Goal: Task Accomplishment & Management: Manage account settings

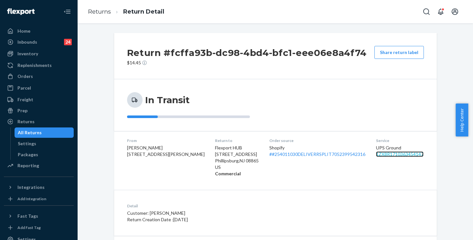
click at [403, 154] on link "1ZX8R1710363454147" at bounding box center [400, 153] width 48 height 5
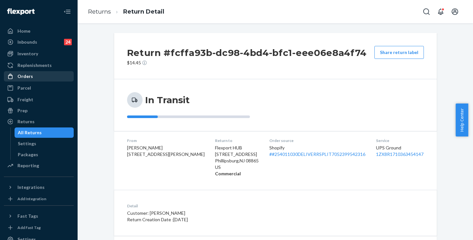
click at [27, 77] on div "Orders" at bounding box center [25, 76] width 16 height 6
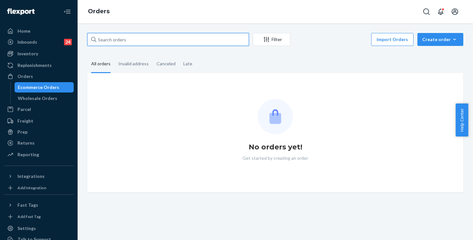
click at [133, 40] on input "text" at bounding box center [168, 39] width 162 height 13
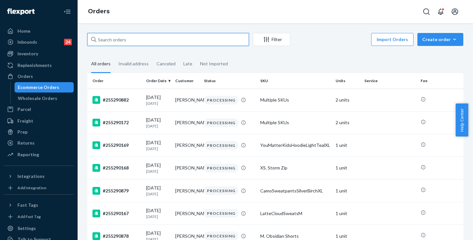
click at [133, 40] on input "text" at bounding box center [168, 39] width 162 height 13
paste input "255136222"
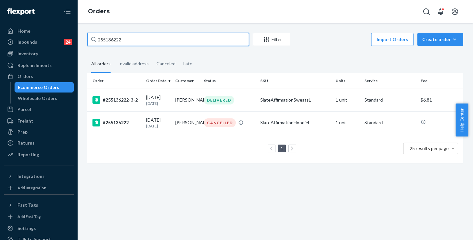
type input "255136222"
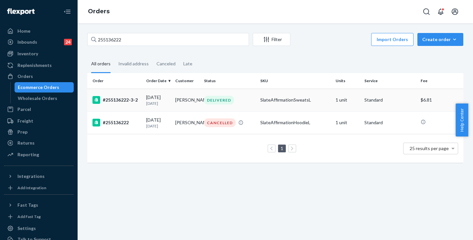
click at [244, 98] on div "DELIVERED" at bounding box center [230, 100] width 54 height 9
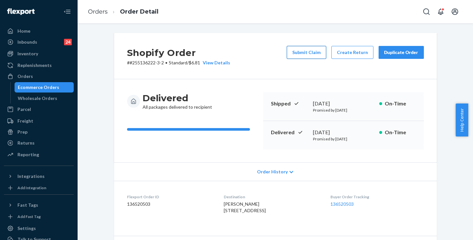
click at [309, 50] on button "Submit Claim" at bounding box center [306, 52] width 39 height 13
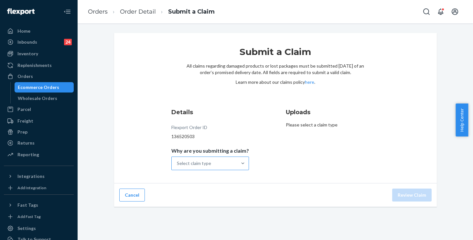
click at [199, 165] on div "Select claim type" at bounding box center [194, 163] width 34 height 6
click at [177, 165] on input "Why are you submitting a claim? Select claim type" at bounding box center [177, 163] width 1 height 6
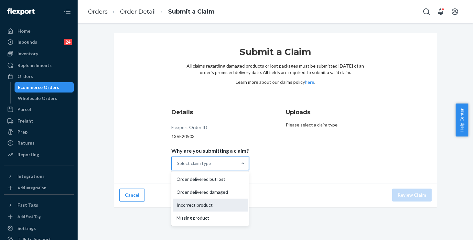
click at [195, 206] on div "Incorrect product" at bounding box center [210, 204] width 75 height 13
click at [177, 166] on input "Why are you submitting a claim? option Incorrect product focused, 0 of 4. 4 res…" at bounding box center [177, 163] width 1 height 6
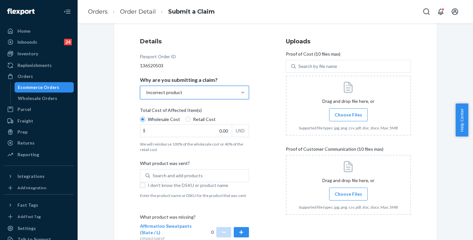
scroll to position [117, 0]
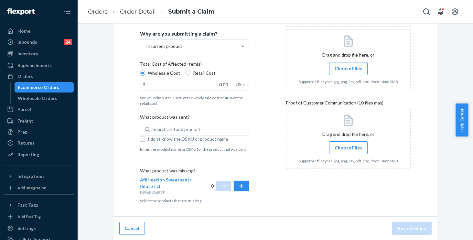
click at [243, 183] on button "button" at bounding box center [241, 186] width 15 height 10
click at [266, 154] on div "Details Flexport Order ID 136520503 Why are you submitting a claim? Incorrect p…" at bounding box center [275, 97] width 271 height 212
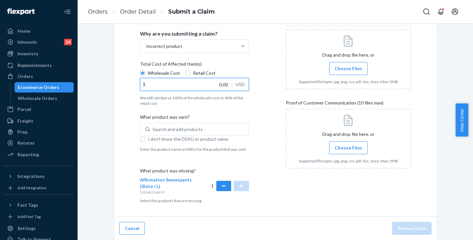
click at [216, 80] on input "0.00" at bounding box center [185, 84] width 91 height 12
type input "32.00"
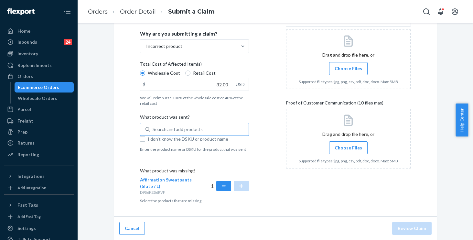
click at [170, 129] on div "Search and add products" at bounding box center [178, 129] width 50 height 6
click at [153, 129] on input "Search and add products" at bounding box center [153, 129] width 1 height 6
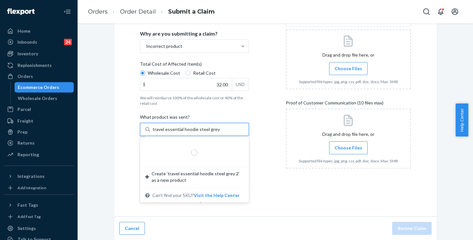
type input "travel essential hoodie steel grey 2x"
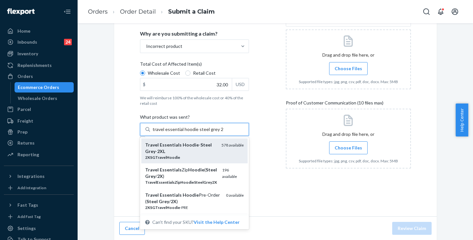
click at [164, 154] on div "2XSGTravelHoodie" at bounding box center [180, 156] width 71 height 5
click at [164, 133] on input "travel essential hoodie steel grey 2x" at bounding box center [188, 129] width 71 height 6
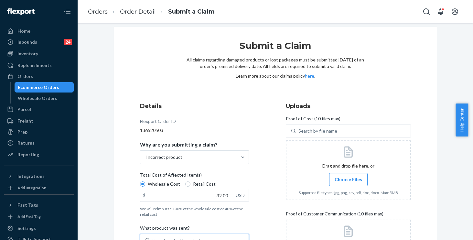
scroll to position [15, 0]
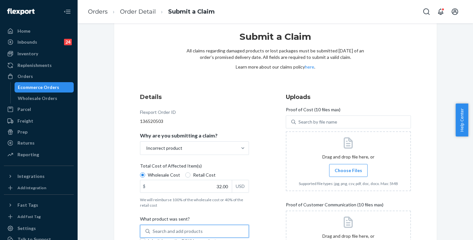
click at [343, 169] on span "Choose Files" at bounding box center [348, 170] width 27 height 6
click at [348, 169] on input "Choose Files" at bounding box center [348, 170] width 0 height 7
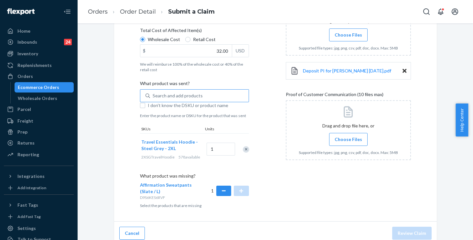
scroll to position [161, 0]
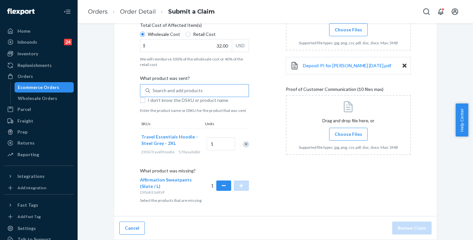
click at [346, 131] on span "Choose Files" at bounding box center [348, 134] width 27 height 6
click at [348, 131] on input "Choose Files" at bounding box center [348, 134] width 0 height 7
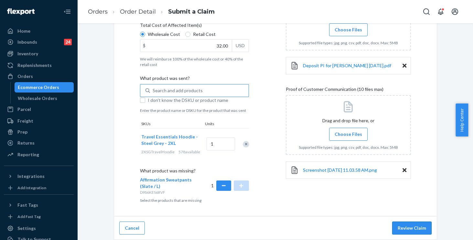
click at [400, 226] on button "Review Claim" at bounding box center [411, 227] width 39 height 13
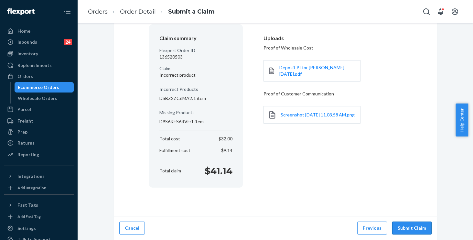
click at [414, 233] on button "Submit Claim" at bounding box center [411, 227] width 39 height 13
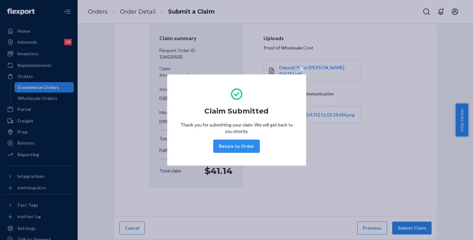
click at [231, 144] on button "Return to Order" at bounding box center [236, 146] width 46 height 13
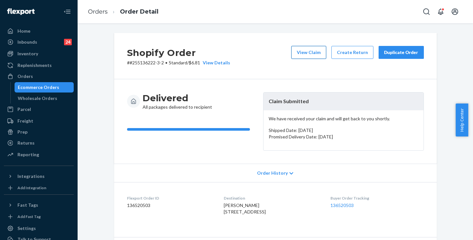
click at [304, 48] on button "View Claim" at bounding box center [308, 52] width 35 height 13
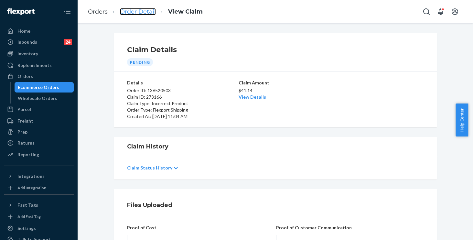
click at [139, 11] on link "Order Detail" at bounding box center [138, 11] width 36 height 7
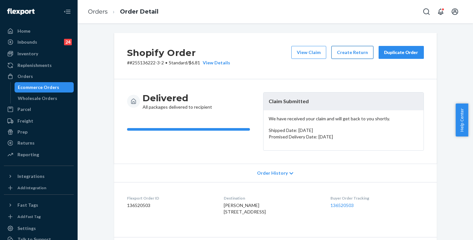
click at [342, 50] on button "Create Return" at bounding box center [352, 52] width 42 height 13
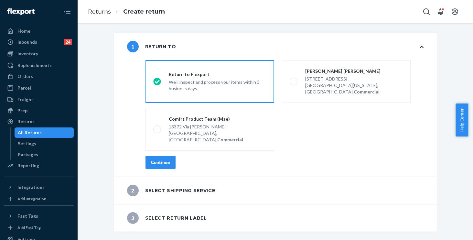
click at [153, 156] on button "Continue" at bounding box center [160, 162] width 30 height 13
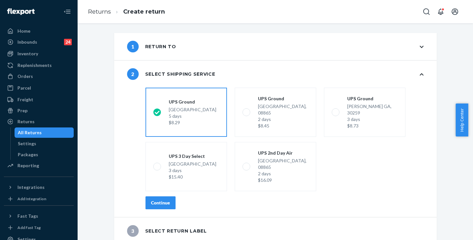
click at [155, 199] on div "Continue" at bounding box center [160, 202] width 19 height 6
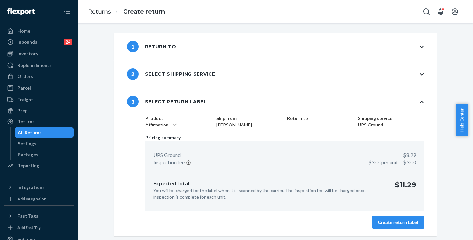
click at [394, 222] on div "Create return label" at bounding box center [398, 222] width 40 height 6
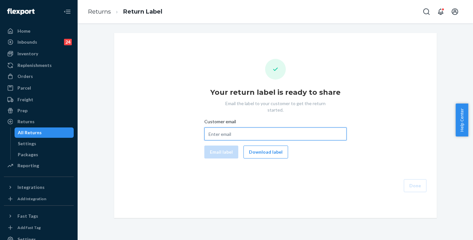
click at [215, 127] on input "Customer email" at bounding box center [275, 133] width 142 height 13
paste input "Misdirealm@gmail.com"
type input "Misdirealm@gmail.com"
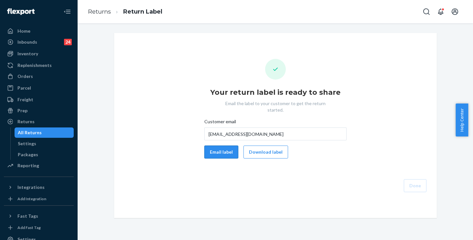
click at [217, 146] on button "Email label" at bounding box center [221, 151] width 34 height 13
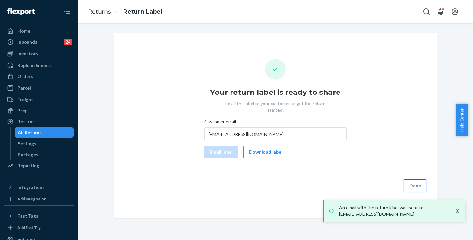
click at [412, 179] on button "Done" at bounding box center [415, 185] width 23 height 13
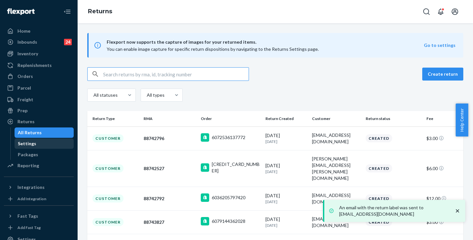
click at [26, 144] on div "Settings" at bounding box center [27, 143] width 18 height 6
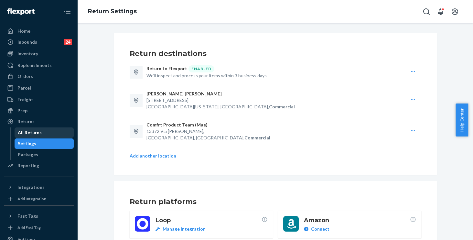
click at [27, 133] on div "All Returns" at bounding box center [30, 132] width 24 height 6
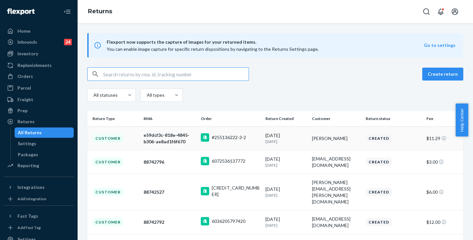
click at [255, 142] on div "#255136222-3-2" at bounding box center [230, 138] width 59 height 10
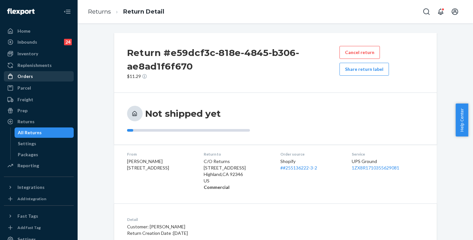
click at [25, 74] on div "Orders" at bounding box center [25, 76] width 16 height 6
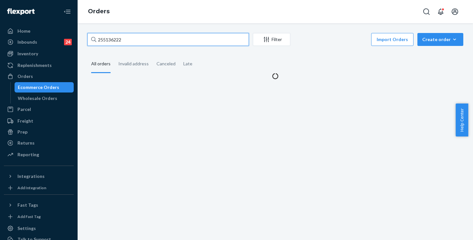
click at [146, 44] on input "255136222" at bounding box center [168, 39] width 162 height 13
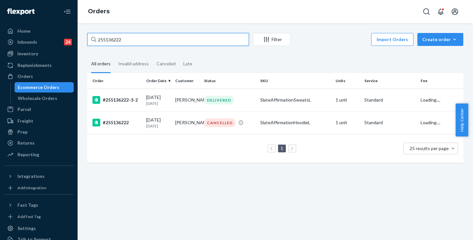
drag, startPoint x: 151, startPoint y: 40, endPoint x: 82, endPoint y: 30, distance: 69.7
click at [82, 30] on div "255136222 Filter Import Orders Create order Ecommerce order Removal order All o…" at bounding box center [275, 131] width 395 height 217
paste input "82141"
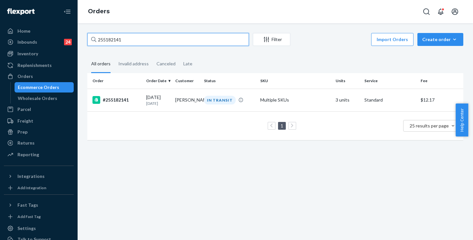
type input "255182141"
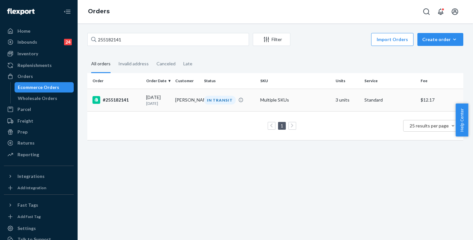
click at [137, 101] on div "#255182141" at bounding box center [116, 100] width 48 height 8
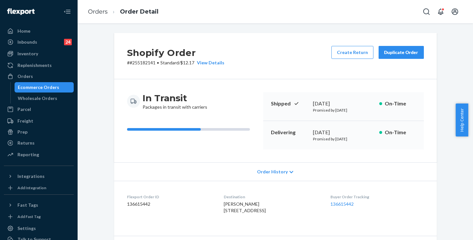
click at [278, 169] on span "Order History" at bounding box center [272, 171] width 31 height 6
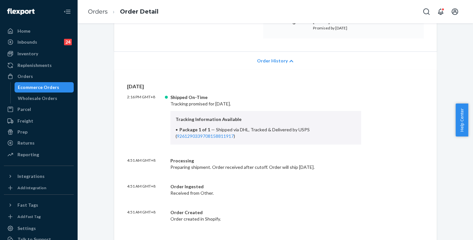
scroll to position [140, 0]
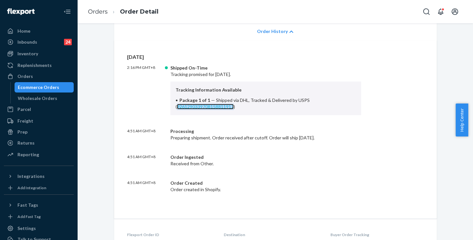
copy link "9261290339708158811917"
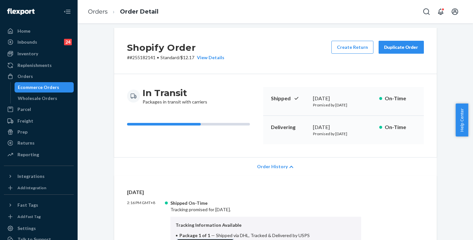
scroll to position [0, 0]
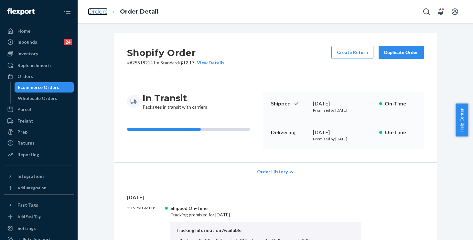
click at [99, 10] on link "Orders" at bounding box center [98, 11] width 20 height 7
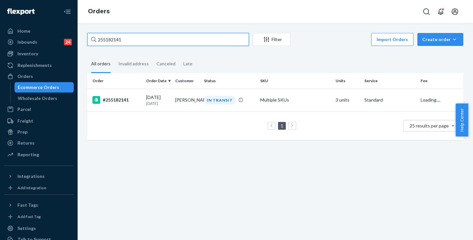
click at [152, 42] on input "255182141" at bounding box center [168, 39] width 162 height 13
drag, startPoint x: 153, startPoint y: 41, endPoint x: 4, endPoint y: 28, distance: 149.6
click at [5, 28] on div "Home Inbounds 24 Shipping Plans Problems 24 Inventory Products Replenishments O…" at bounding box center [236, 120] width 473 height 240
paste input "376557"
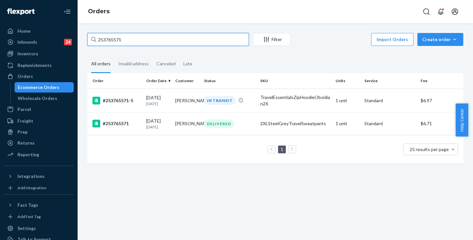
type input "253765571"
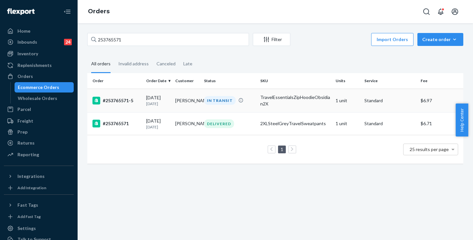
click at [245, 105] on td "IN TRANSIT" at bounding box center [229, 101] width 56 height 24
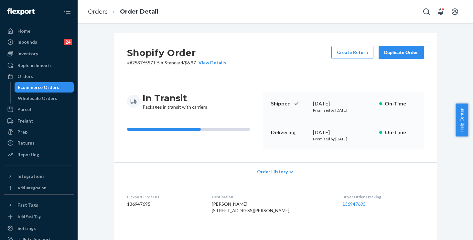
click at [276, 82] on div "In Transit Packages in transit with carriers Shipped September 19, 2025 Promise…" at bounding box center [275, 120] width 323 height 83
click at [271, 169] on span "Order History" at bounding box center [272, 171] width 31 height 6
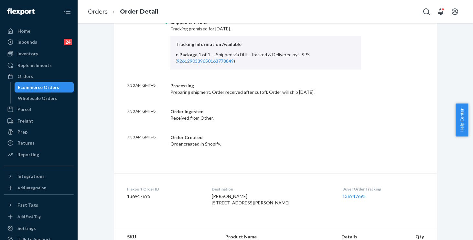
scroll to position [186, 0]
copy link "9261290339650163778849"
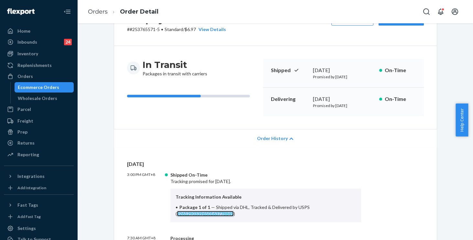
scroll to position [0, 0]
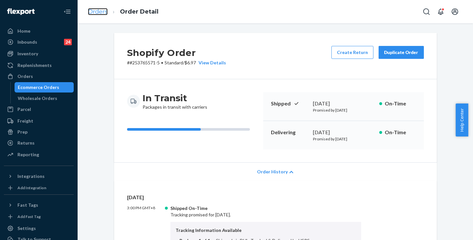
click at [102, 11] on link "Orders" at bounding box center [98, 11] width 20 height 7
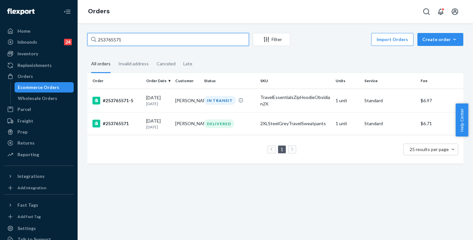
click at [149, 39] on input "253765571" at bounding box center [168, 39] width 162 height 13
drag, startPoint x: 113, startPoint y: 35, endPoint x: 86, endPoint y: 31, distance: 27.5
click at [86, 31] on div "253765571 Filter Import Orders Create order Ecommerce order Removal order All o…" at bounding box center [275, 131] width 395 height 217
paste input "5159539"
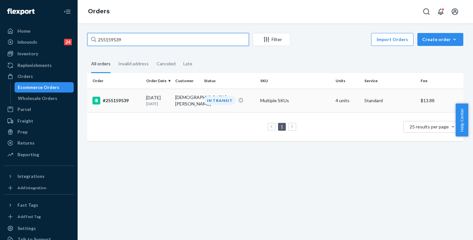
type input "255159539"
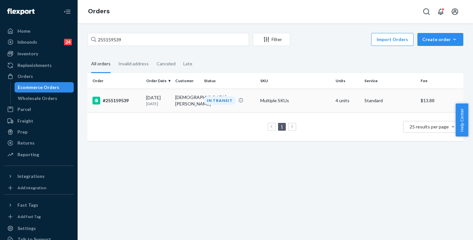
click at [306, 99] on td "Multiple SKUs" at bounding box center [295, 101] width 75 height 24
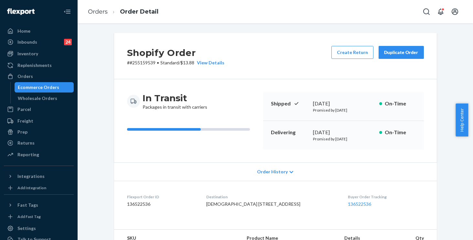
click at [399, 55] on div "Duplicate Order" at bounding box center [401, 52] width 34 height 6
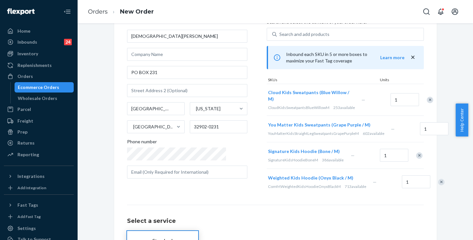
scroll to position [36, 0]
click at [114, 121] on div "Where to? Please input a valid shipping address here. Jesus Aviles PO BOX 231 M…" at bounding box center [275, 149] width 323 height 305
drag, startPoint x: 167, startPoint y: 72, endPoint x: 106, endPoint y: 65, distance: 61.4
click at [106, 65] on div "Where to? Please input a valid shipping address here. Jesus Aviles PO BOX 231 M…" at bounding box center [275, 149] width 386 height 305
paste input "1410 First Edition Dr #2913"
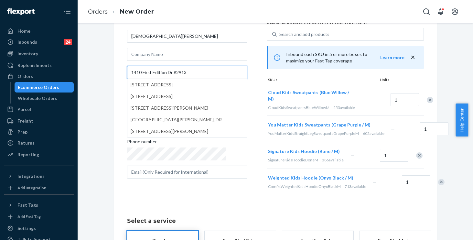
type input "1410 First Edition Dr #2913"
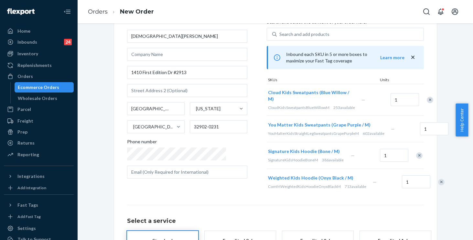
click at [110, 61] on div "Where to? Please input a valid shipping address here. Jesus Aviles 1410 First E…" at bounding box center [275, 149] width 332 height 305
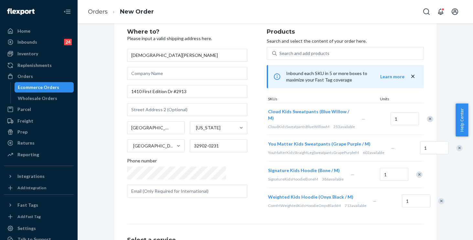
scroll to position [17, 0]
drag, startPoint x: 151, startPoint y: 127, endPoint x: 71, endPoint y: 121, distance: 80.4
click at [71, 121] on div "Home Inbounds 24 Shipping Plans Problems 24 Inventory Products Replenishments O…" at bounding box center [236, 120] width 473 height 240
paste input "Durham"
type input "Durham"
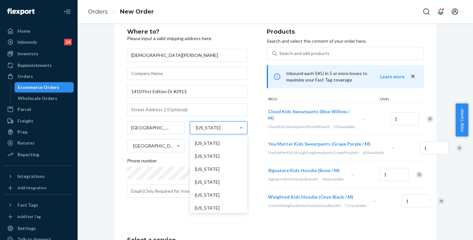
click at [197, 128] on div "Florida" at bounding box center [212, 127] width 45 height 13
click at [196, 128] on input "option Florida focused, 11 of 59. 59 results available. Use Up and Down to choo…" at bounding box center [195, 127] width 1 height 6
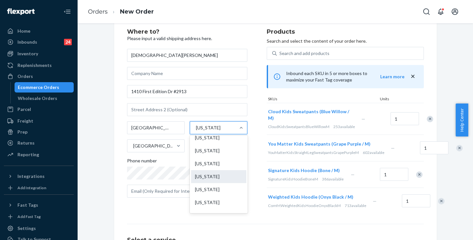
click at [199, 183] on div "North Carolina" at bounding box center [218, 176] width 55 height 13
click at [196, 131] on input "option North Carolina focused, 36 of 59. 59 results available. Use Up and Down …" at bounding box center [195, 127] width 1 height 6
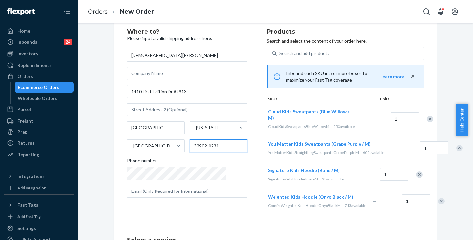
drag, startPoint x: 181, startPoint y: 145, endPoint x: 226, endPoint y: 150, distance: 45.1
click at [226, 150] on div "Where to? Please input a valid shipping address here. Jesus Aviles 1410 First E…" at bounding box center [197, 121] width 140 height 185
paste input "27703"
type input "27703"
click at [115, 108] on div "Where to? Please input a valid shipping address here. Jesus Aviles 1410 First E…" at bounding box center [275, 168] width 323 height 305
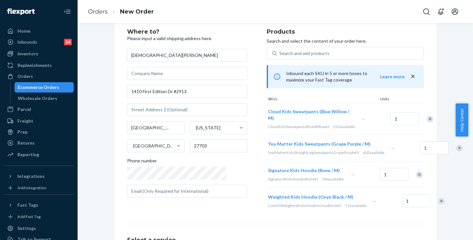
click at [230, 97] on div "Where to? Please input a valid shipping address here. Jesus Aviles 1410 First E…" at bounding box center [197, 121] width 140 height 185
click at [230, 76] on div "Where to? Please input a valid shipping address here. Jesus Aviles 1410 First E…" at bounding box center [197, 121] width 140 height 185
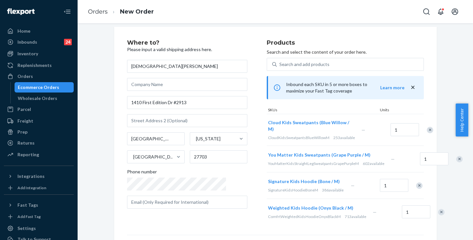
scroll to position [0, 0]
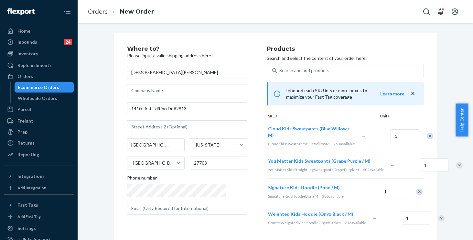
click at [232, 123] on div "Where to? Please input a valid shipping address here. Jesus Aviles 1410 First E…" at bounding box center [197, 138] width 140 height 185
click at [230, 140] on div "Where to? Please input a valid shipping address here. Jesus Aviles 1410 First E…" at bounding box center [197, 138] width 140 height 185
click at [228, 81] on div "Where to? Please input a valid shipping address here. Jesus Aviles 1410 First E…" at bounding box center [197, 138] width 140 height 185
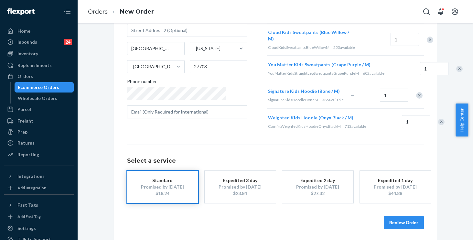
scroll to position [97, 0]
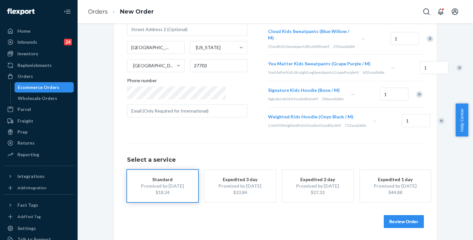
click at [402, 219] on button "Review Order" at bounding box center [404, 221] width 40 height 13
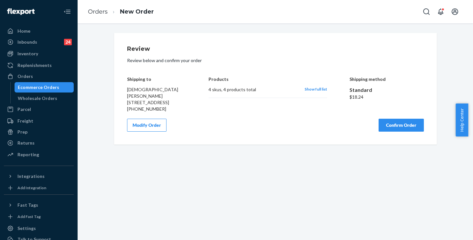
click at [268, 141] on div "Review Review below and confirm your order Shipping to Jesus Aviles 1410 First …" at bounding box center [275, 89] width 323 height 112
click at [389, 124] on button "Confirm Order" at bounding box center [400, 125] width 45 height 13
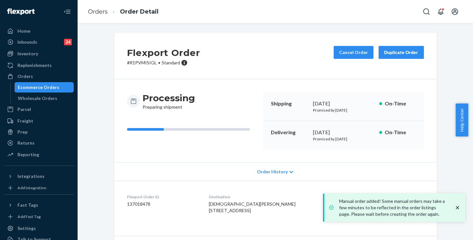
click at [91, 15] on li "Orders" at bounding box center [98, 12] width 20 height 8
click at [94, 12] on link "Orders" at bounding box center [98, 11] width 20 height 7
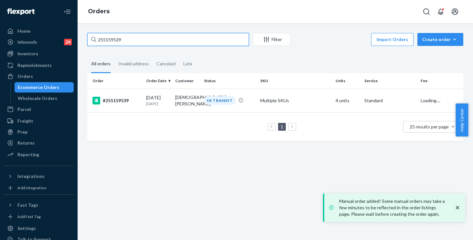
click at [152, 40] on input "255159539" at bounding box center [168, 39] width 162 height 13
drag, startPoint x: 152, startPoint y: 40, endPoint x: 57, endPoint y: 41, distance: 94.7
click at [58, 41] on div "Home Inbounds 24 Shipping Plans Problems 24 Inventory Products Replenishments O…" at bounding box center [236, 120] width 473 height 240
paste input "014694"
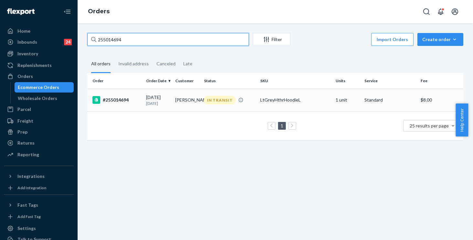
type input "255014694"
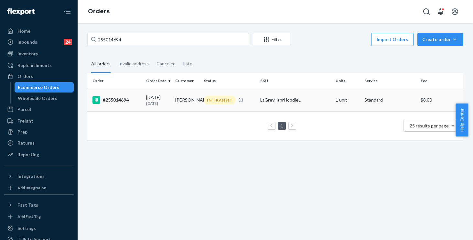
click at [249, 102] on div "IN TRANSIT" at bounding box center [230, 100] width 54 height 9
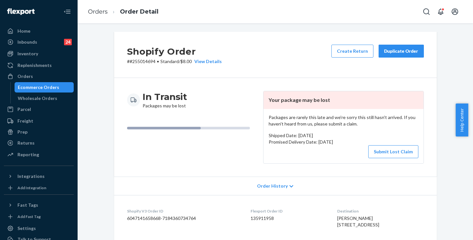
scroll to position [94, 0]
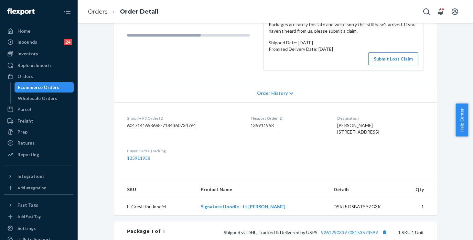
click at [274, 90] on span "Order History" at bounding box center [272, 93] width 31 height 6
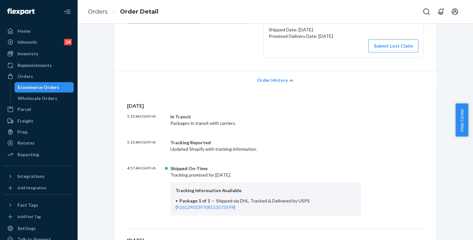
scroll to position [177, 0]
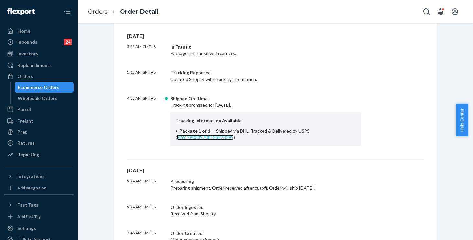
click at [208, 138] on link "9261290339708153573599" at bounding box center [205, 136] width 57 height 5
click at [99, 15] on link "Orders" at bounding box center [98, 11] width 20 height 7
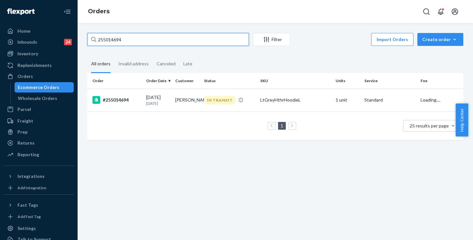
click at [123, 36] on input "255014694" at bounding box center [168, 39] width 162 height 13
click at [139, 41] on input "255014694" at bounding box center [168, 39] width 162 height 13
drag, startPoint x: 121, startPoint y: 39, endPoint x: 70, endPoint y: 30, distance: 51.5
click at [72, 31] on div "Home Inbounds 24 Shipping Plans Problems 24 Inventory Products Replenishments O…" at bounding box center [236, 120] width 473 height 240
paste input "164419"
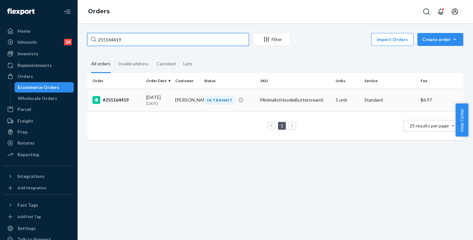
type input "255164419"
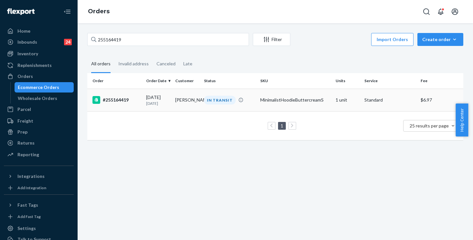
click at [254, 104] on div "IN TRANSIT" at bounding box center [230, 100] width 54 height 9
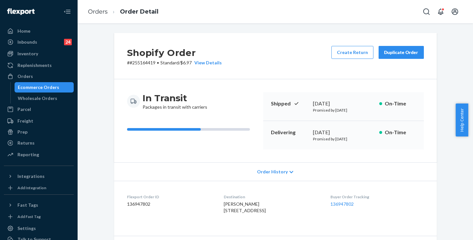
click at [264, 173] on span "Order History" at bounding box center [272, 171] width 31 height 6
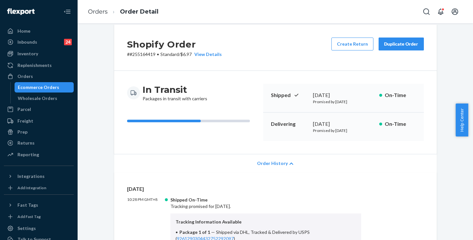
scroll to position [54, 0]
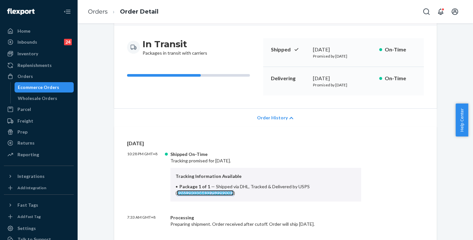
copy link "9261290304432752292097"
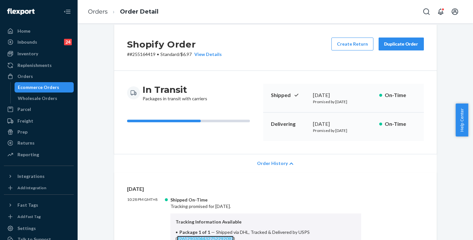
scroll to position [0, 0]
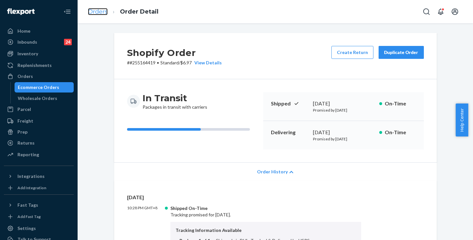
click at [101, 12] on link "Orders" at bounding box center [98, 11] width 20 height 7
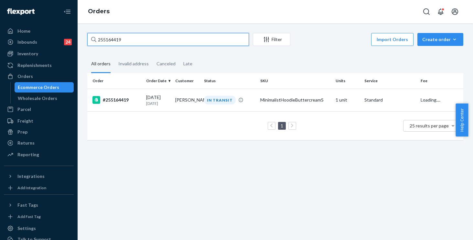
click at [153, 40] on input "255164419" at bounding box center [168, 39] width 162 height 13
drag, startPoint x: 91, startPoint y: 33, endPoint x: 17, endPoint y: 22, distance: 74.8
click at [17, 22] on div "Home Inbounds 24 Shipping Plans Problems 24 Inventory Products Replenishments O…" at bounding box center [236, 120] width 473 height 240
paste input "4279907"
type input "254279907"
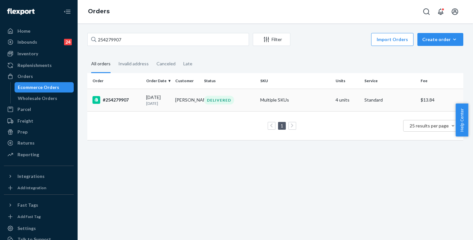
click at [249, 101] on div "DELIVERED" at bounding box center [230, 100] width 54 height 9
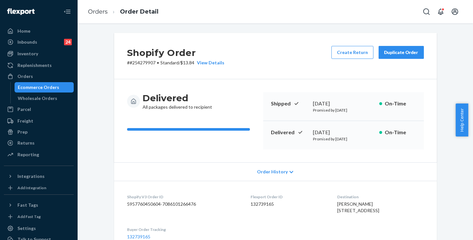
click at [395, 51] on div "Duplicate Order" at bounding box center [401, 52] width 34 height 6
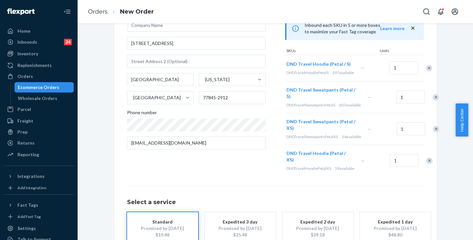
scroll to position [65, 0]
click at [426, 164] on div "Remove Item" at bounding box center [429, 161] width 6 height 6
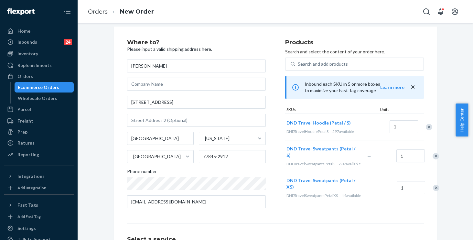
scroll to position [0, 0]
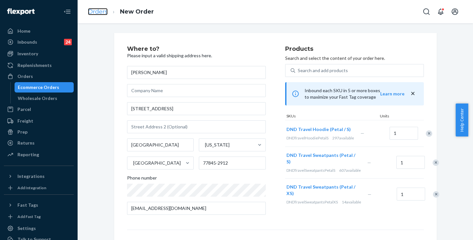
click at [100, 11] on link "Orders" at bounding box center [98, 11] width 20 height 7
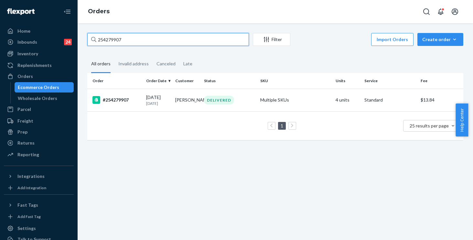
click at [132, 40] on input "254279907" at bounding box center [168, 39] width 162 height 13
click at [27, 18] on div "Home Inbounds 24 Shipping Plans Problems 24 Inventory Products Replenishments O…" at bounding box center [236, 120] width 473 height 240
paste input "244876"
type input "252448767"
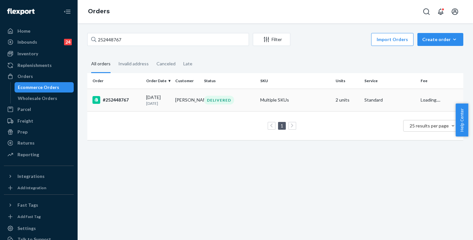
click at [251, 99] on div "DELIVERED" at bounding box center [230, 100] width 54 height 9
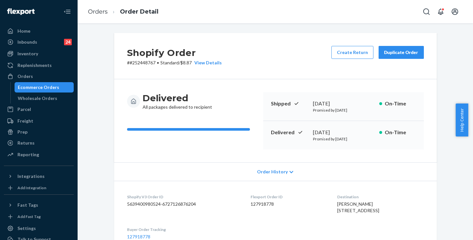
click at [399, 54] on div "Duplicate Order" at bounding box center [401, 52] width 34 height 6
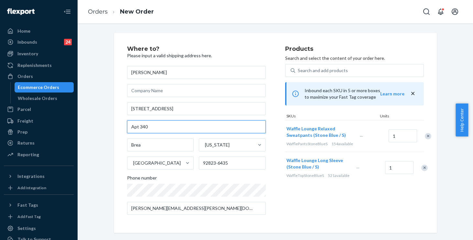
drag, startPoint x: 155, startPoint y: 124, endPoint x: 116, endPoint y: 122, distance: 39.1
click at [116, 122] on div "Where to? Please input a valid shipping address here. Karin Dahlgard 420 La Cre…" at bounding box center [275, 133] width 323 height 200
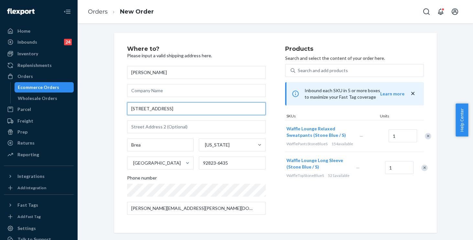
drag, startPoint x: 213, startPoint y: 109, endPoint x: 97, endPoint y: 109, distance: 116.0
click at [97, 109] on div "Where to? Please input a valid shipping address here. Karin Dahlgard 420 La Cre…" at bounding box center [275, 133] width 386 height 200
paste input "29680 Avenida del Sol"
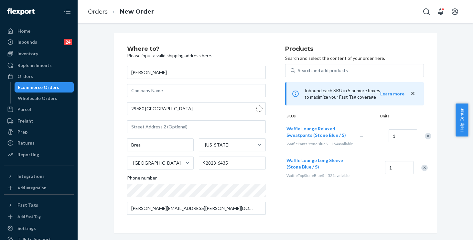
type input "29680 Avenida Del Sol"
type input "Temecula"
type input "92591"
click at [93, 186] on div "Where to? Please input a valid shipping address here. Karin Dahlgard 29680 Aven…" at bounding box center [275, 133] width 386 height 200
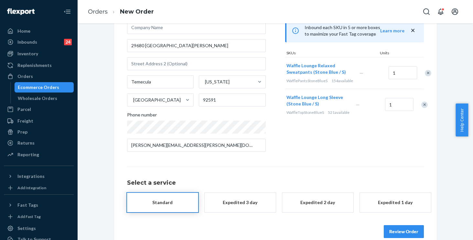
scroll to position [74, 0]
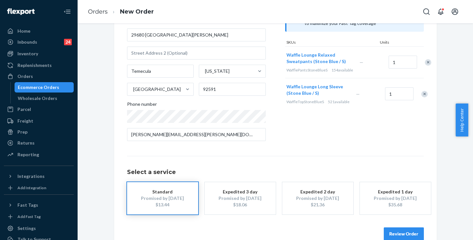
click at [396, 234] on button "Review Order" at bounding box center [404, 233] width 40 height 13
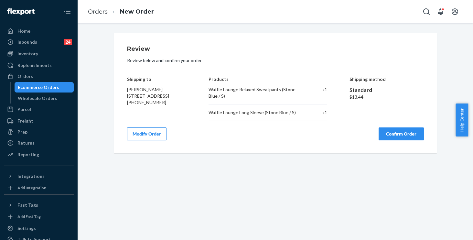
scroll to position [0, 0]
click at [392, 138] on button "Confirm Order" at bounding box center [400, 133] width 45 height 13
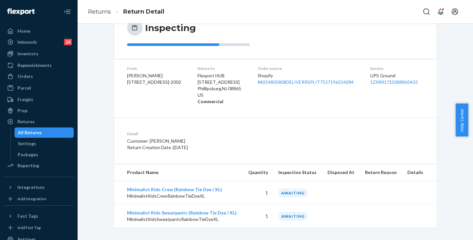
scroll to position [76, 0]
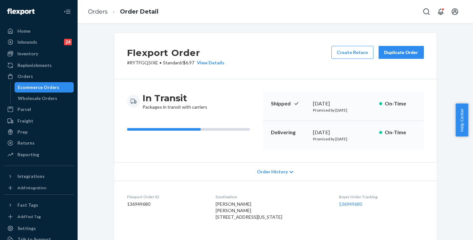
click at [277, 175] on span "Order History" at bounding box center [272, 171] width 31 height 6
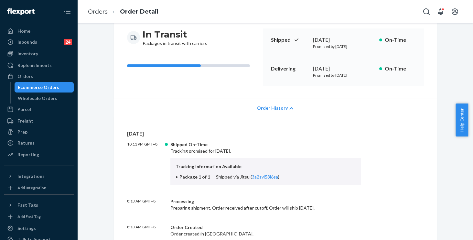
scroll to position [79, 0]
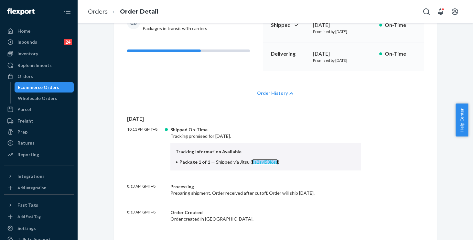
copy link "3a2svl53l6sa"
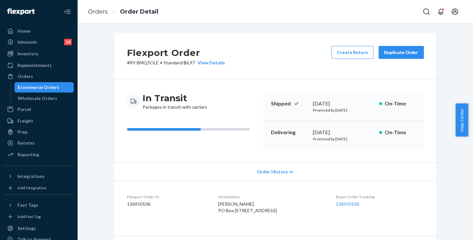
click at [197, 152] on div "In Transit Packages in transit with carriers Shipped September 19, 2025 Promise…" at bounding box center [275, 120] width 323 height 83
click at [271, 166] on div "Order History" at bounding box center [275, 171] width 323 height 18
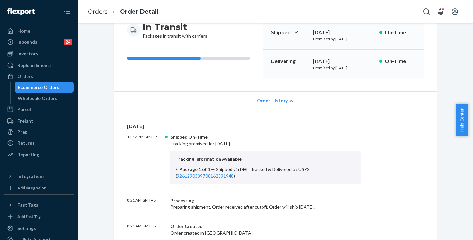
scroll to position [72, 0]
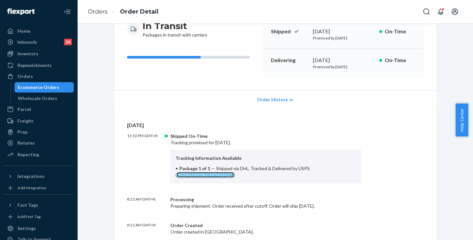
copy link "9261290339708162391948"
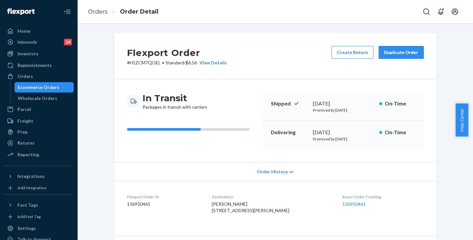
click at [273, 173] on span "Order History" at bounding box center [272, 171] width 31 height 6
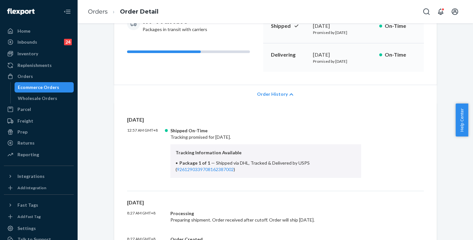
scroll to position [90, 0]
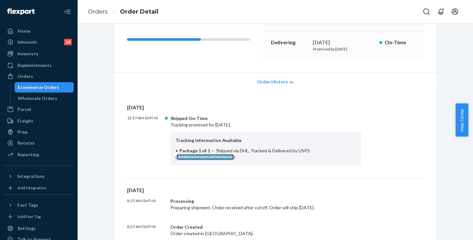
copy link "9261290339708162387002"
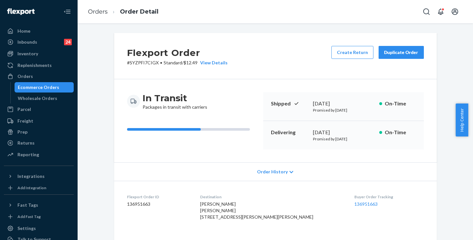
click at [269, 170] on span "Order History" at bounding box center [272, 171] width 31 height 6
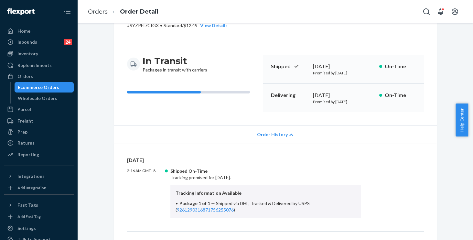
scroll to position [99, 0]
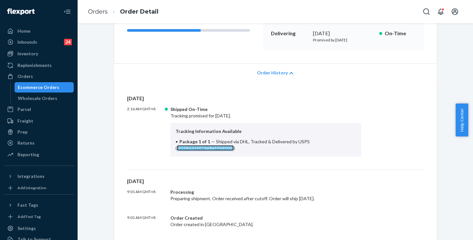
copy link "9261290316871756255076"
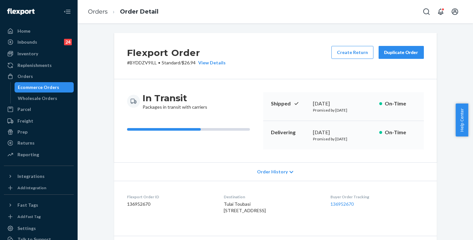
click at [275, 174] on span "Order History" at bounding box center [272, 171] width 31 height 6
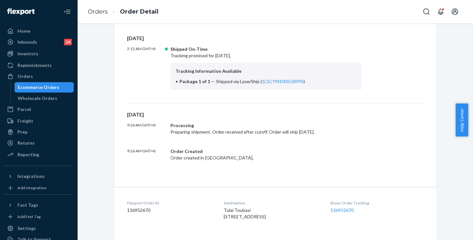
scroll to position [159, 0]
copy link "1LSCYM1005G899S"
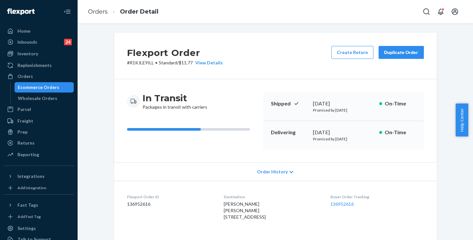
click at [271, 172] on span "Order History" at bounding box center [272, 171] width 31 height 6
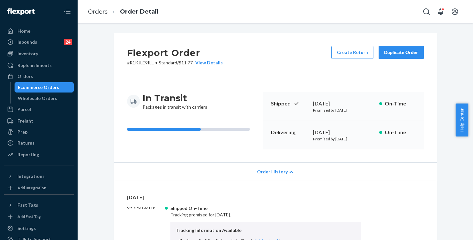
scroll to position [85, 0]
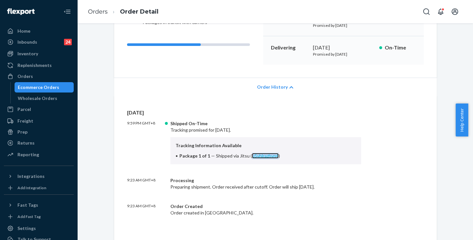
copy link "u5vhlrazhyn4"
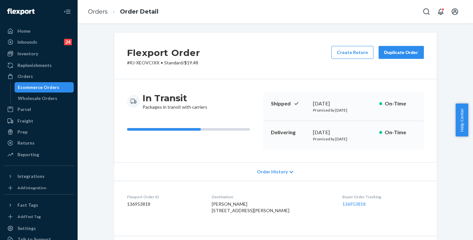
click at [272, 172] on span "Order History" at bounding box center [272, 171] width 31 height 6
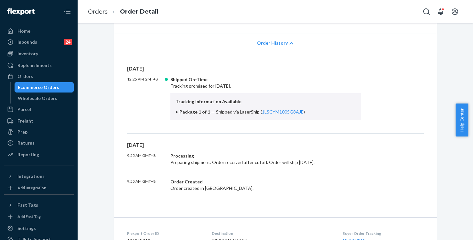
scroll to position [129, 0]
copy link "1LSCYM1005G8AJE"
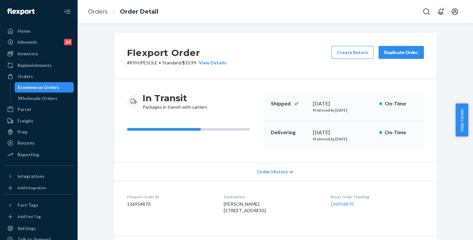
click at [271, 173] on span "Order History" at bounding box center [272, 171] width 31 height 6
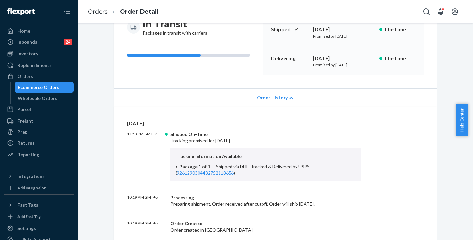
scroll to position [80, 0]
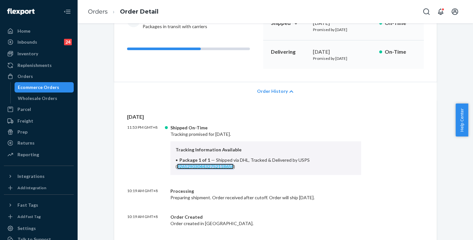
copy link "9261290304432752118656"
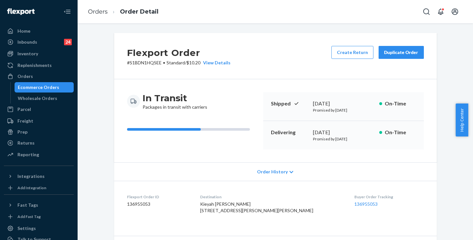
click at [269, 170] on span "Order History" at bounding box center [272, 171] width 31 height 6
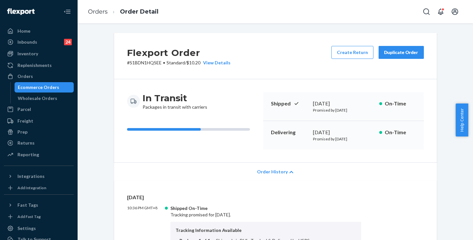
scroll to position [19, 0]
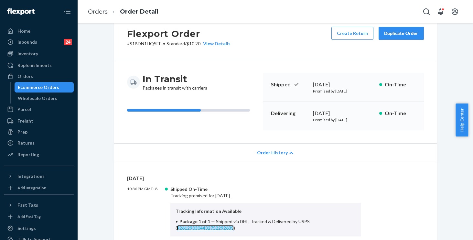
copy link "9261290304432752292639"
